Goal: Leave review/rating: Leave review/rating

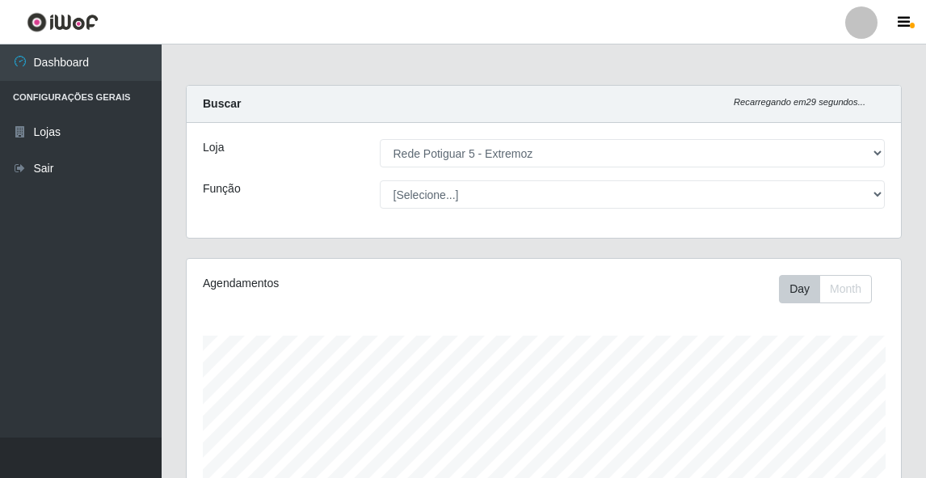
select select "79"
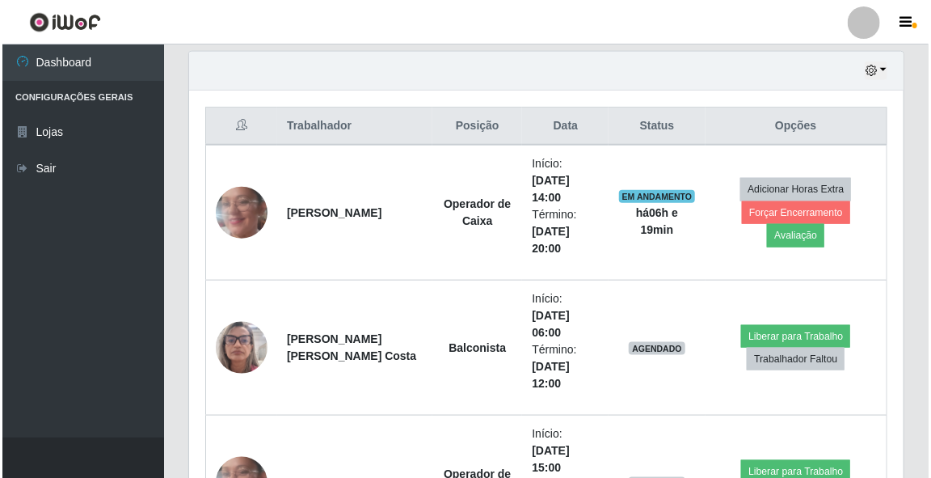
scroll to position [335, 715]
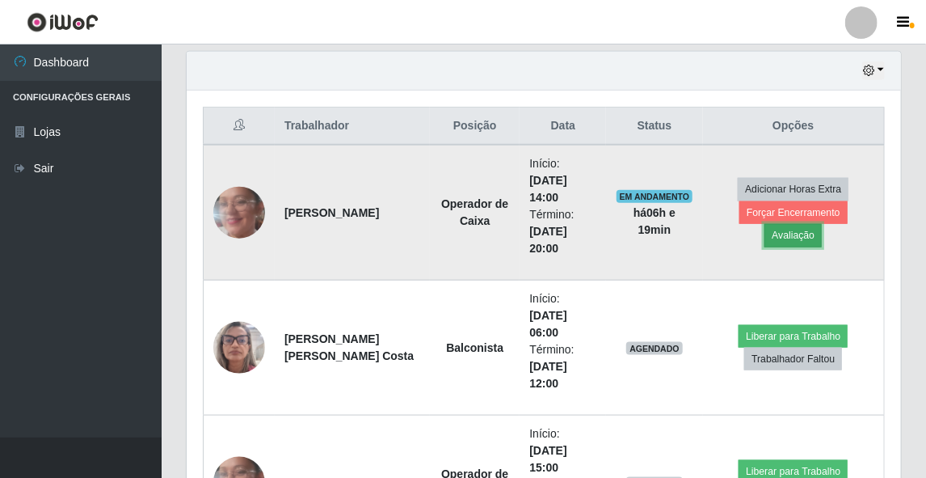
click at [822, 224] on button "Avaliação" at bounding box center [793, 235] width 57 height 23
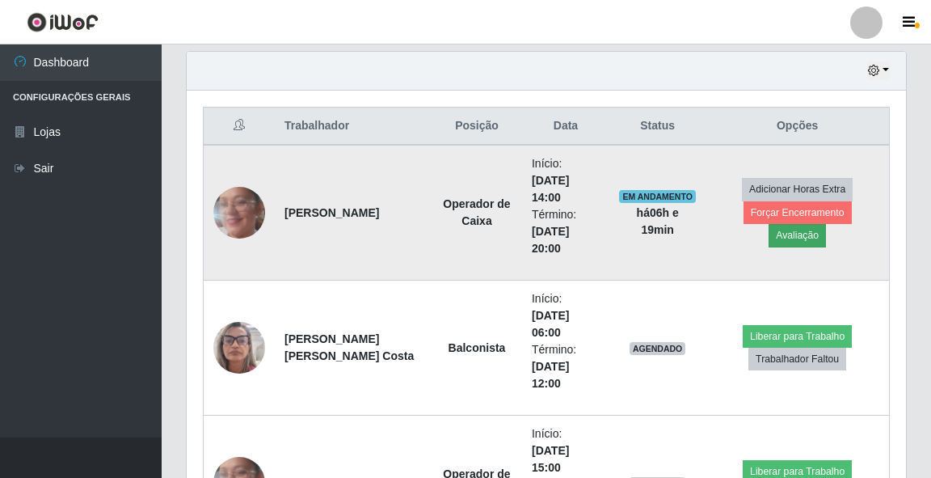
scroll to position [335, 710]
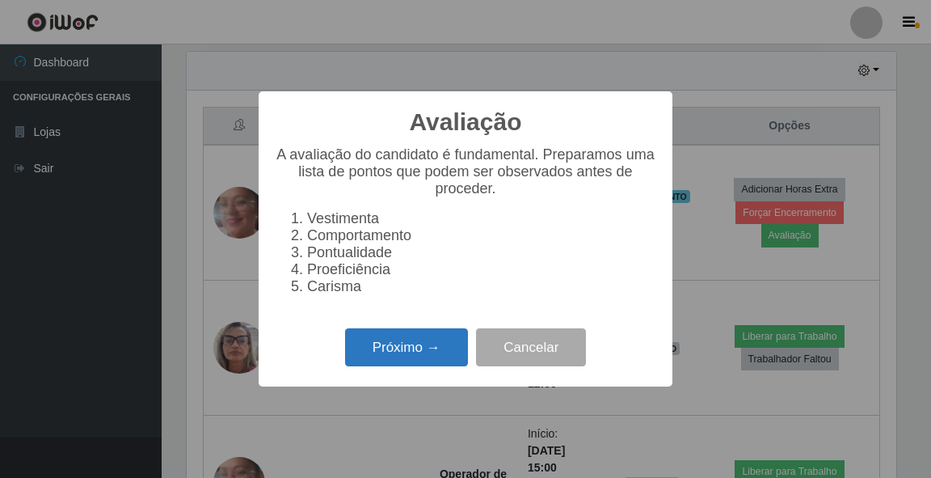
click at [424, 356] on button "Próximo →" at bounding box center [406, 347] width 123 height 38
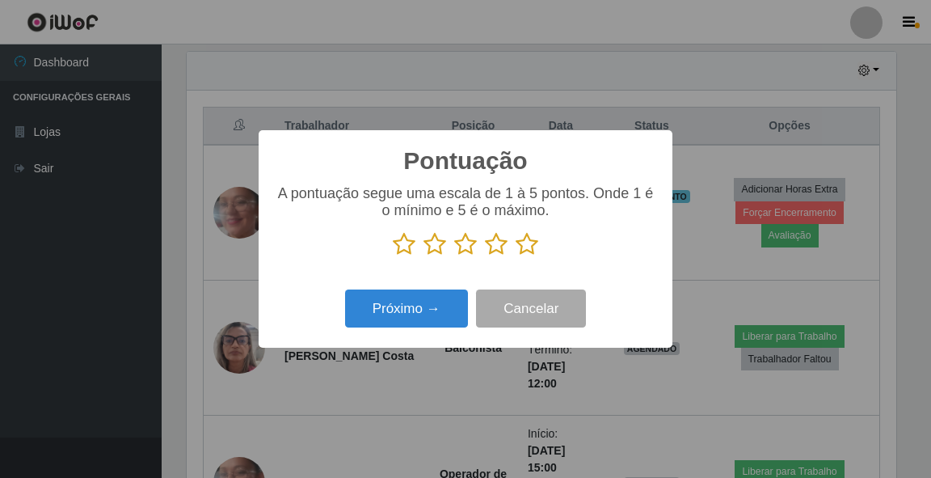
click at [530, 243] on icon at bounding box center [527, 244] width 23 height 24
click at [516, 256] on input "radio" at bounding box center [516, 256] width 0 height 0
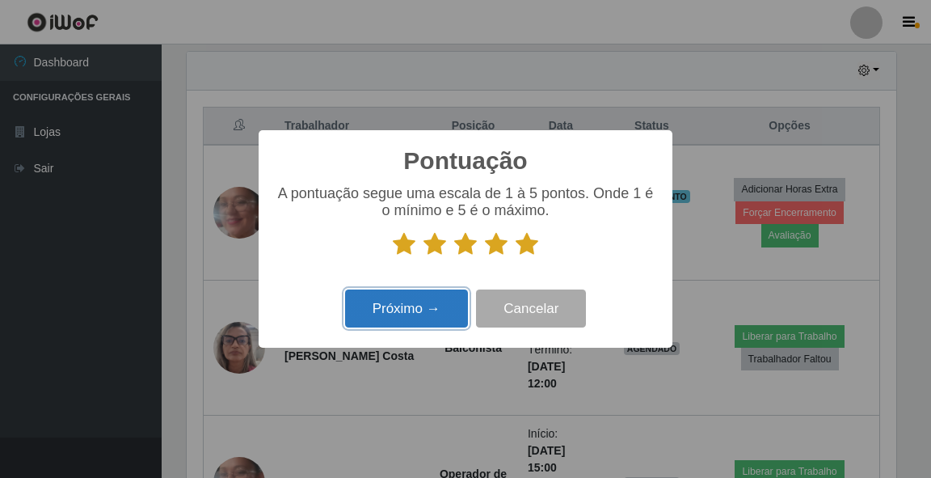
click at [429, 312] on button "Próximo →" at bounding box center [406, 308] width 123 height 38
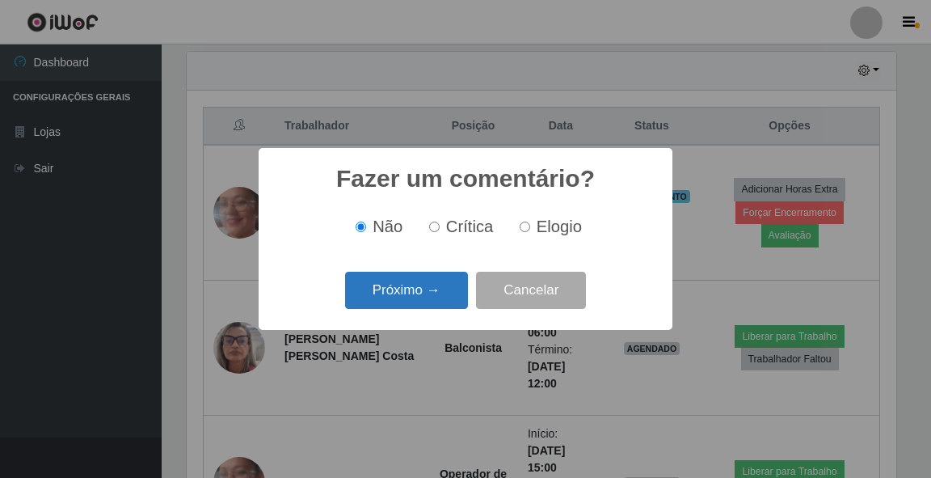
drag, startPoint x: 411, startPoint y: 285, endPoint x: 403, endPoint y: 280, distance: 9.0
click at [403, 280] on button "Próximo →" at bounding box center [406, 291] width 123 height 38
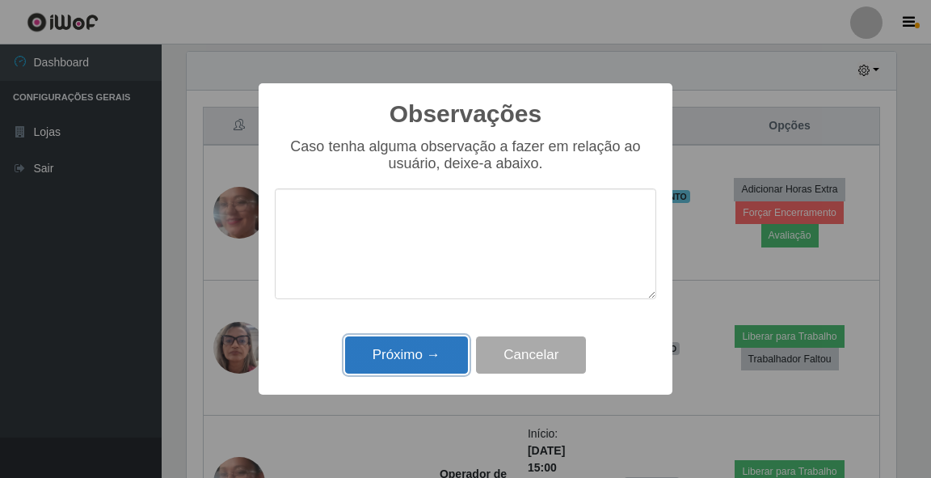
click at [418, 360] on button "Próximo →" at bounding box center [406, 355] width 123 height 38
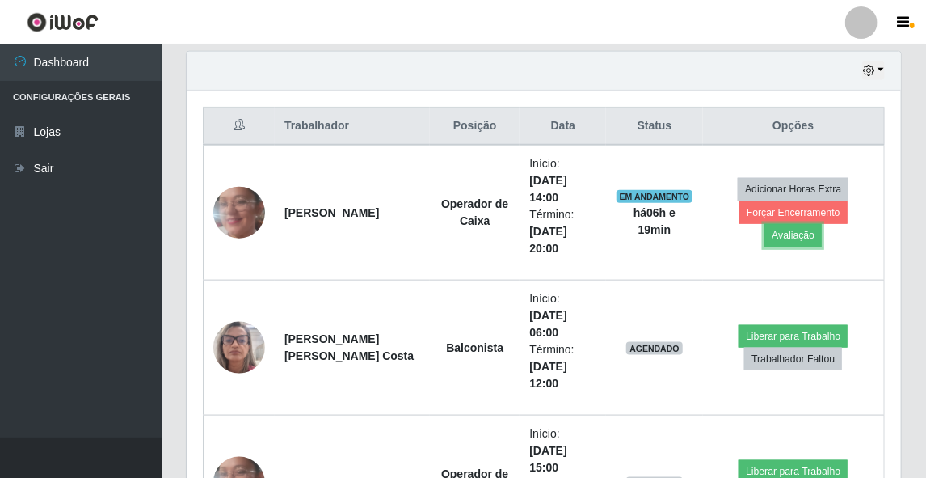
scroll to position [335, 715]
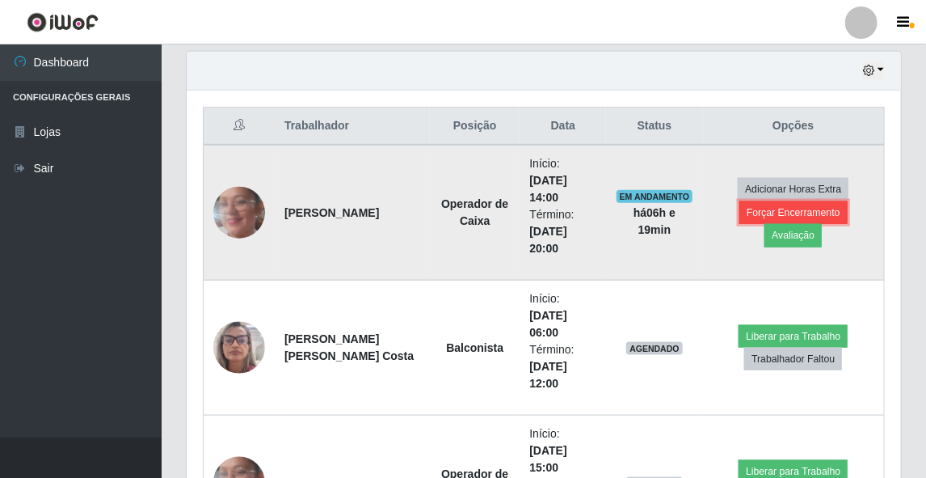
click at [773, 223] on button "Forçar Encerramento" at bounding box center [794, 212] width 108 height 23
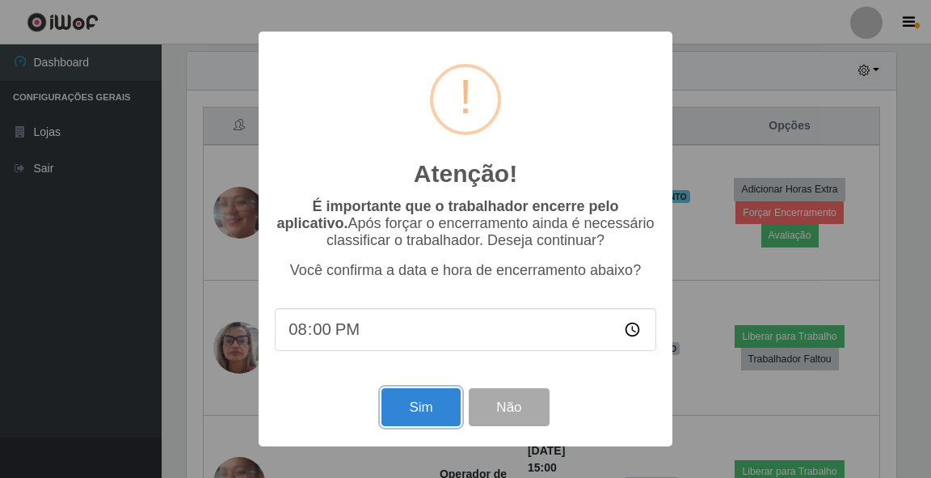
click at [426, 414] on button "Sim" at bounding box center [421, 407] width 78 height 38
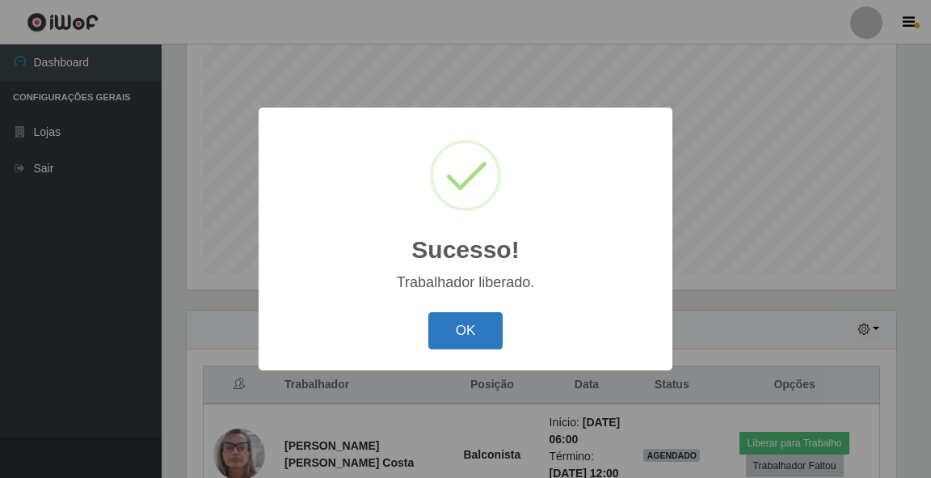
click at [448, 327] on button "OK" at bounding box center [465, 331] width 75 height 38
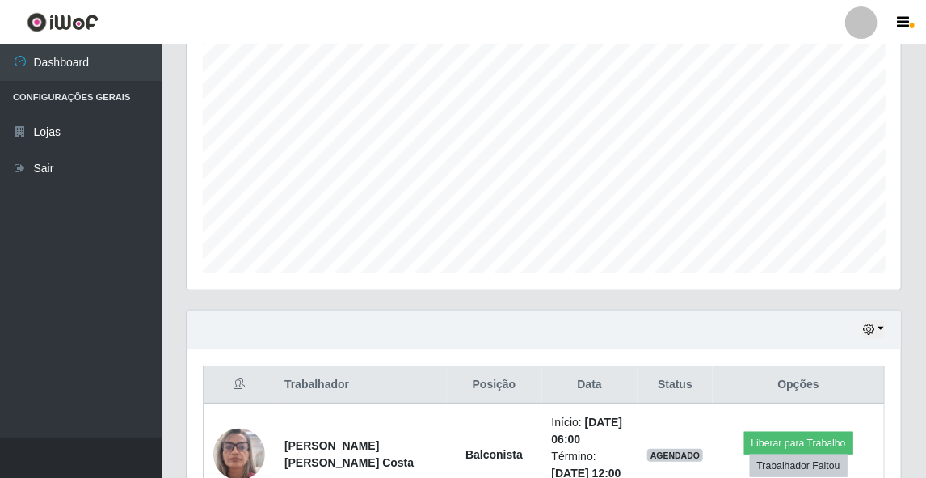
scroll to position [369, 0]
